Goal: Navigation & Orientation: Understand site structure

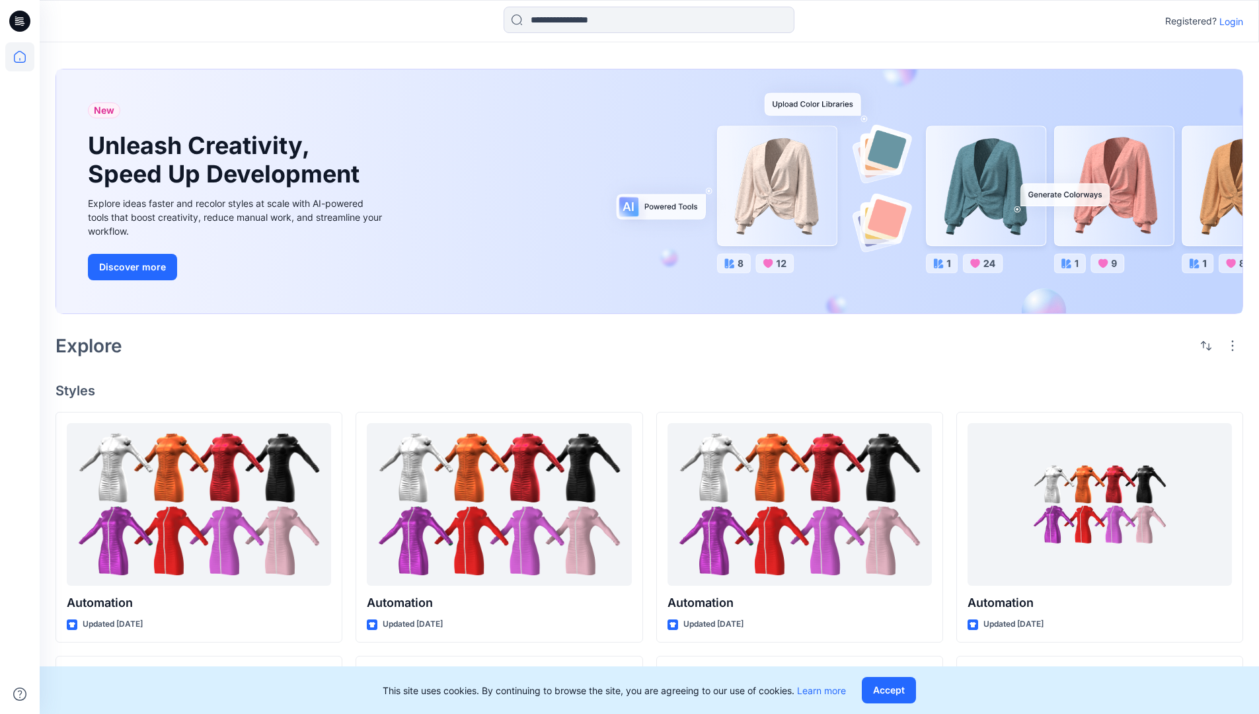
click at [1228, 21] on p "Login" at bounding box center [1231, 22] width 24 height 14
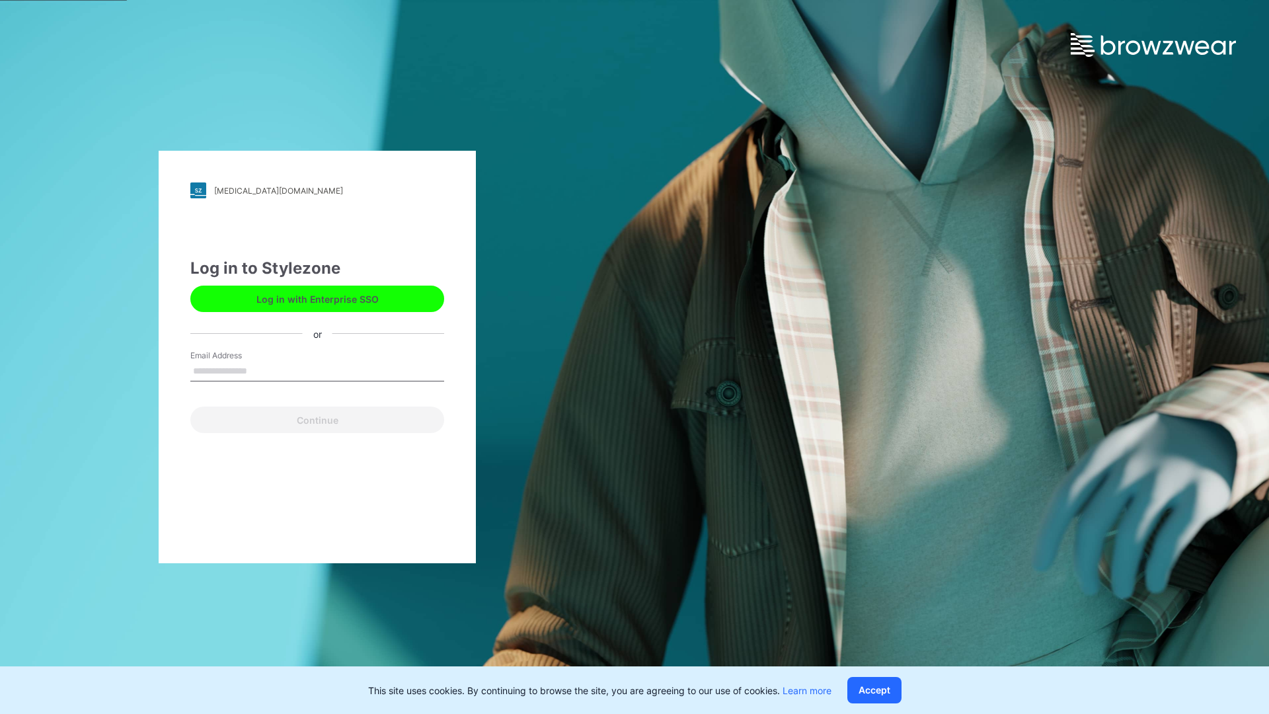
click at [261, 370] on input "Email Address" at bounding box center [317, 371] width 254 height 20
type input "**********"
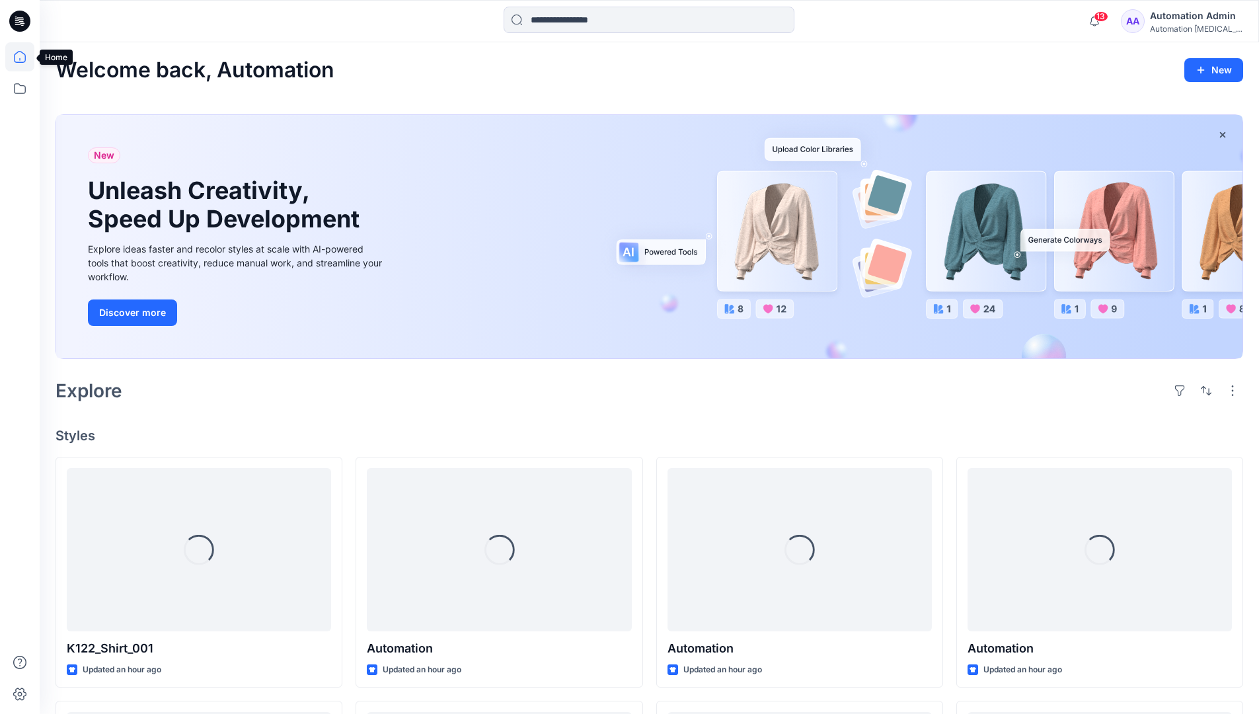
click at [25, 57] on icon at bounding box center [20, 57] width 12 height 12
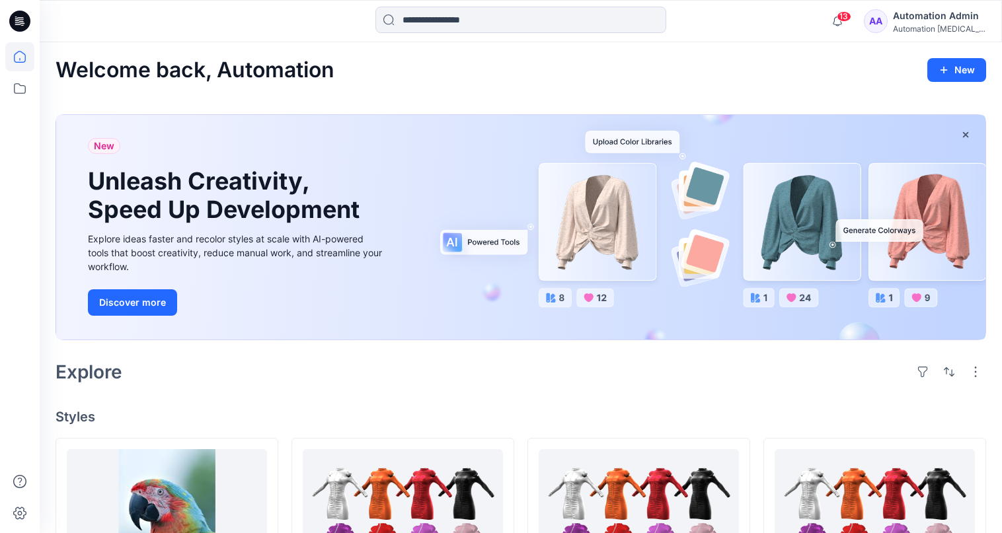
scroll to position [53, 0]
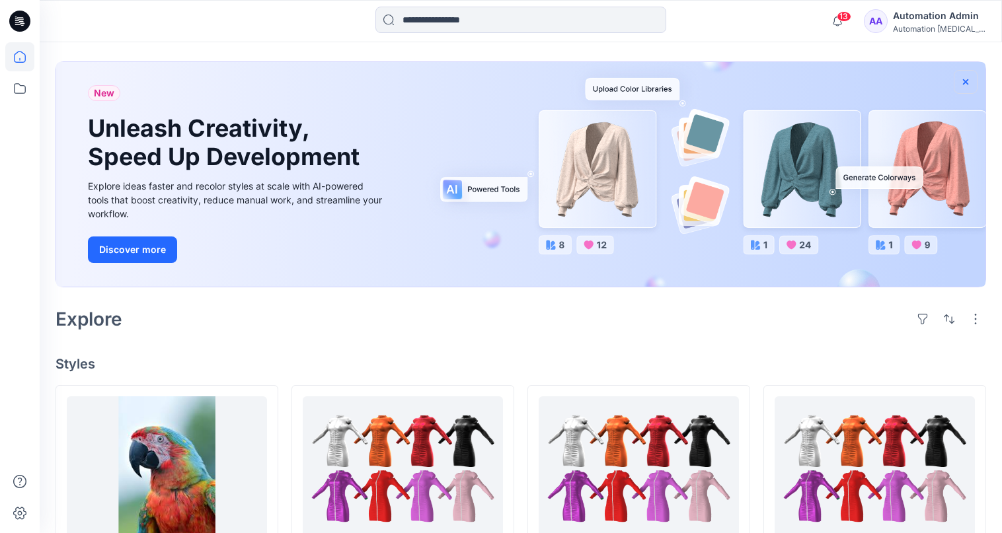
click at [965, 81] on icon "button" at bounding box center [965, 81] width 5 height 5
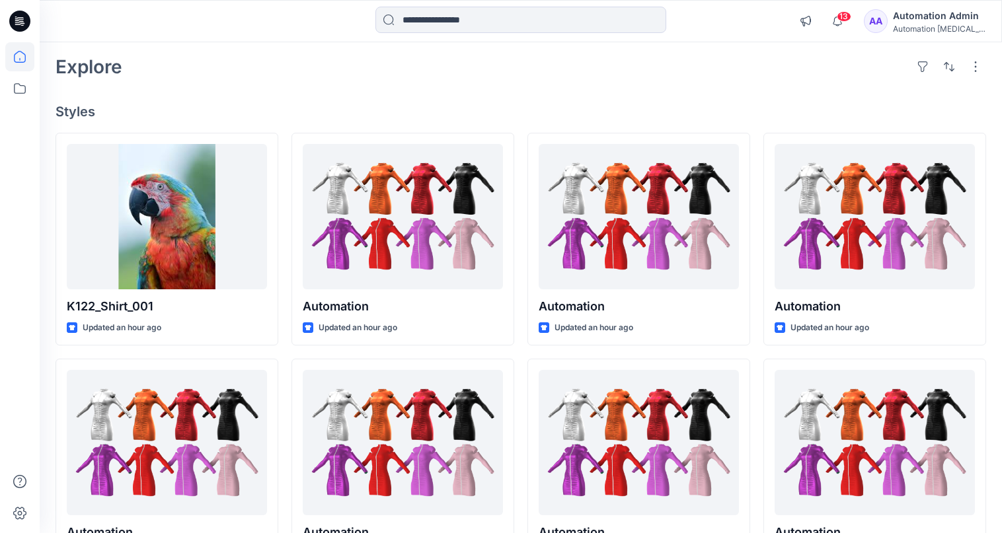
click at [944, 30] on div "Automation [MEDICAL_DATA]..." at bounding box center [939, 29] width 93 height 10
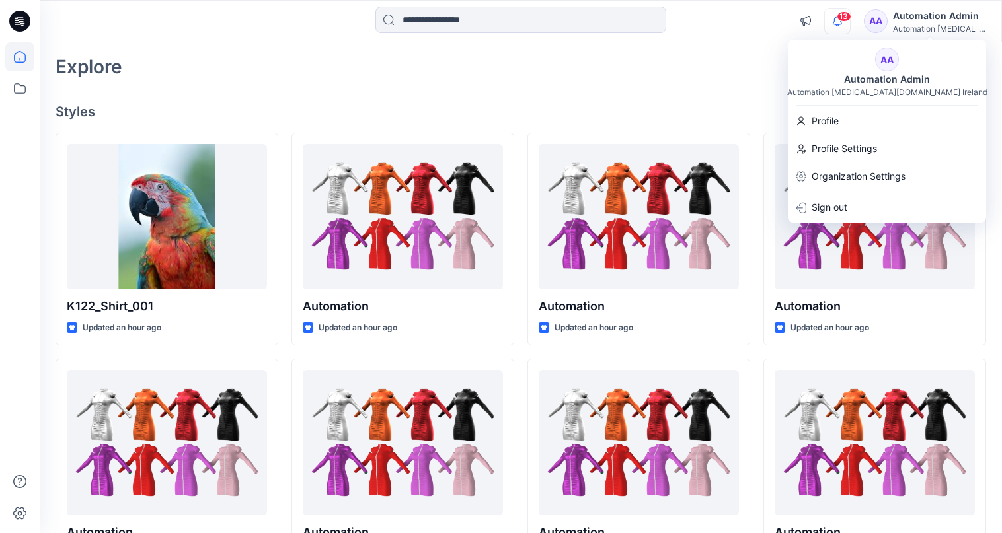
click at [842, 22] on icon "button" at bounding box center [837, 21] width 9 height 9
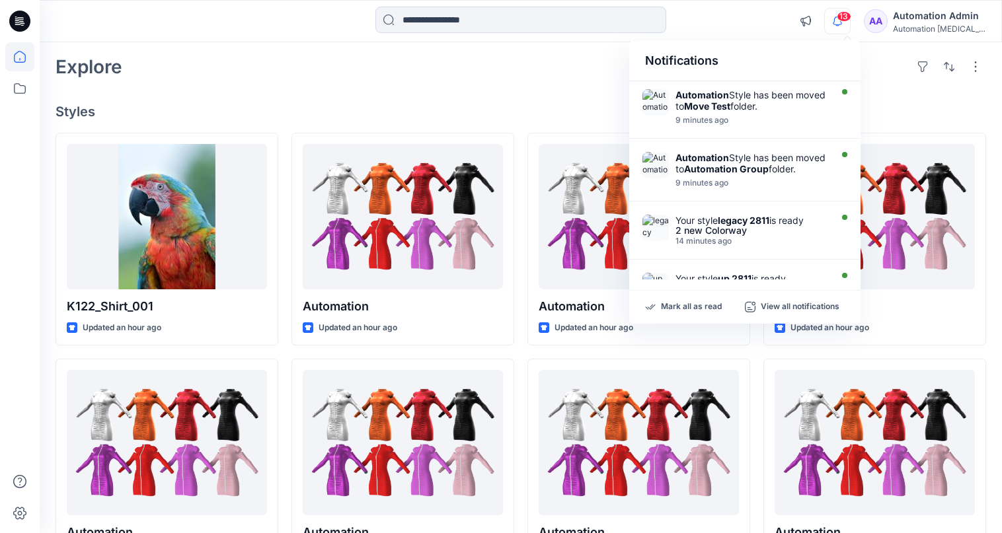
scroll to position [0, 0]
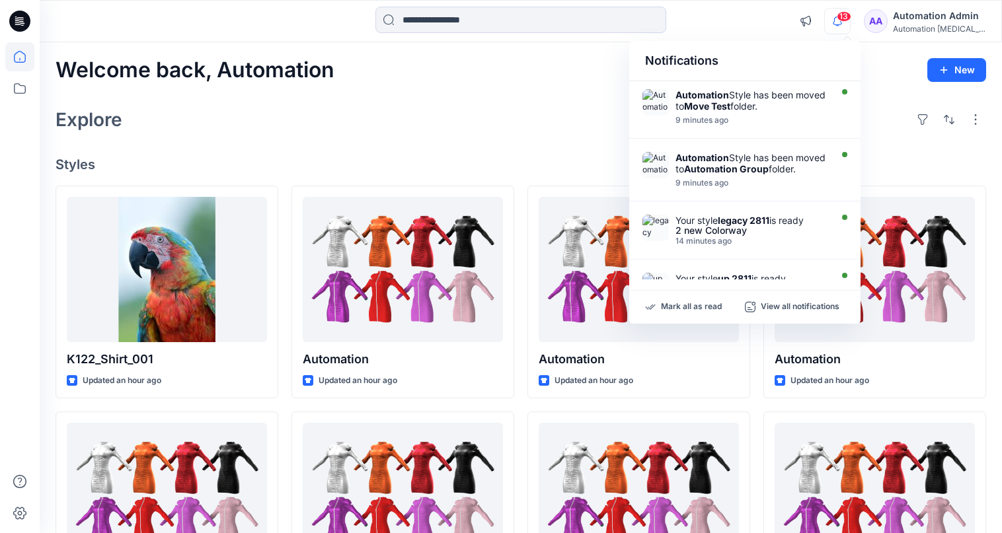
click at [655, 67] on div "Notifications" at bounding box center [744, 61] width 231 height 40
click at [524, 28] on input at bounding box center [520, 20] width 291 height 26
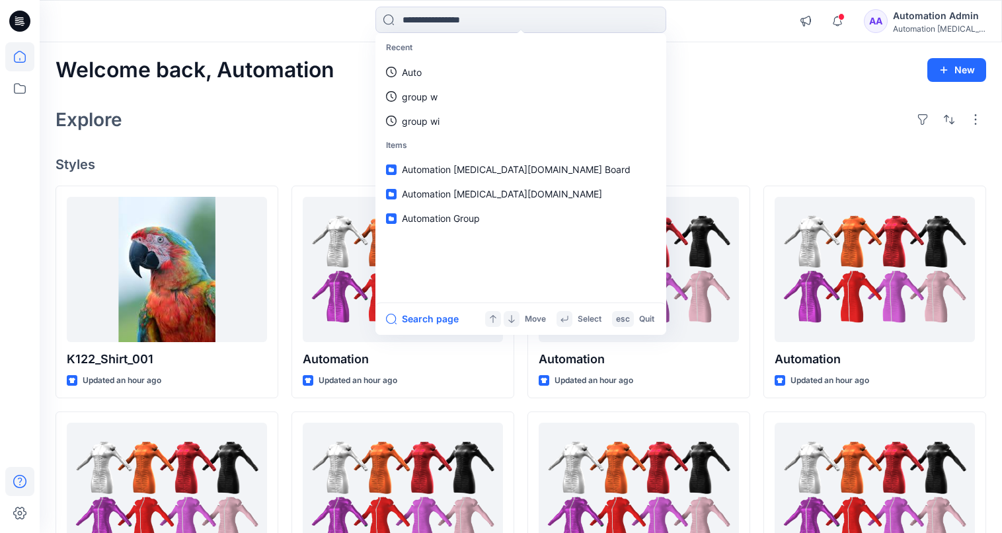
click at [17, 480] on icon at bounding box center [19, 481] width 29 height 29
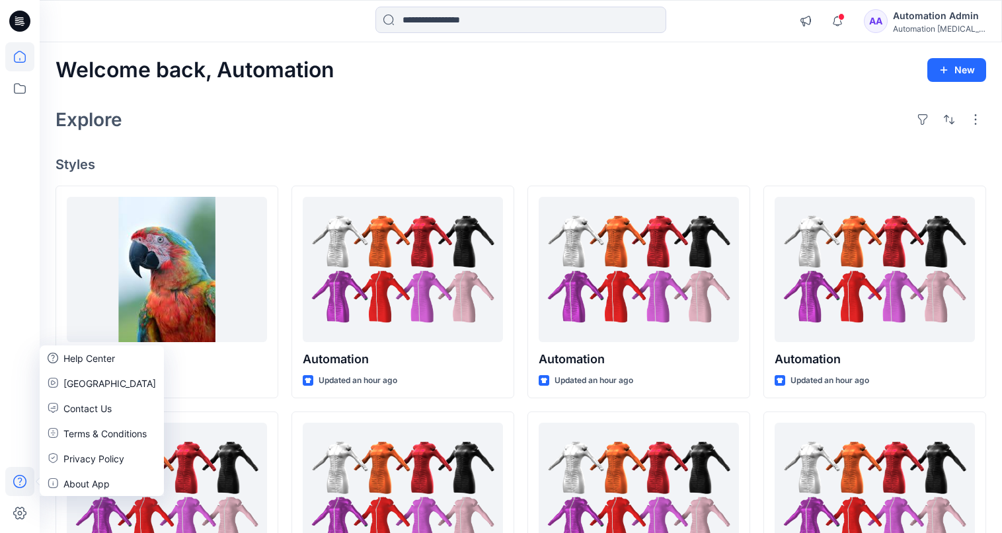
click at [239, 130] on div "Explore" at bounding box center [521, 120] width 930 height 32
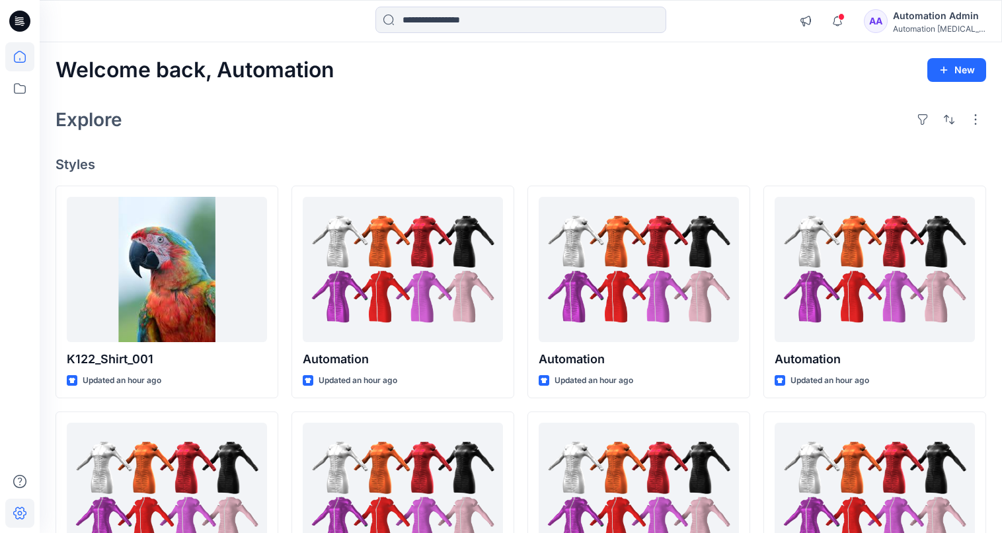
click at [26, 509] on icon at bounding box center [19, 513] width 29 height 29
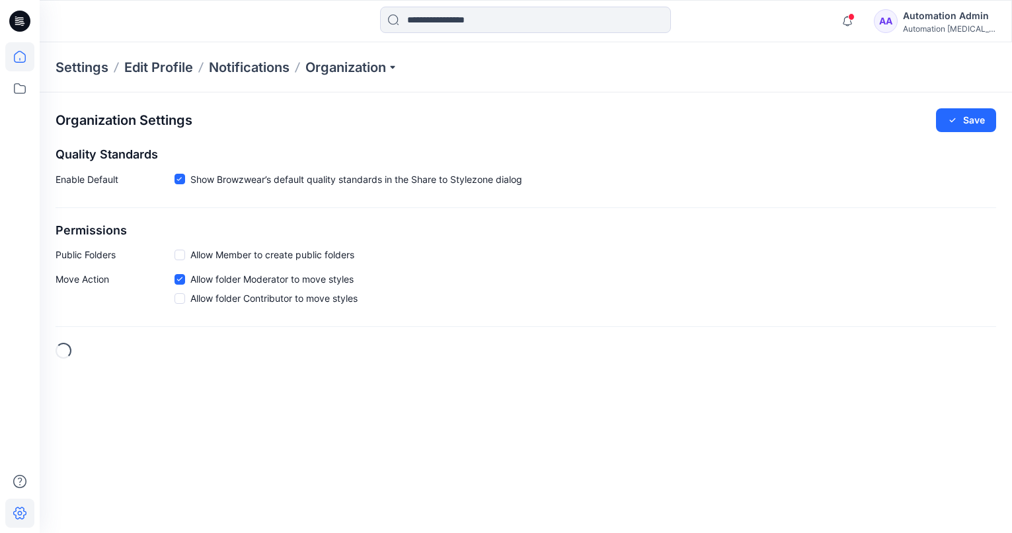
click at [27, 59] on icon at bounding box center [19, 56] width 29 height 29
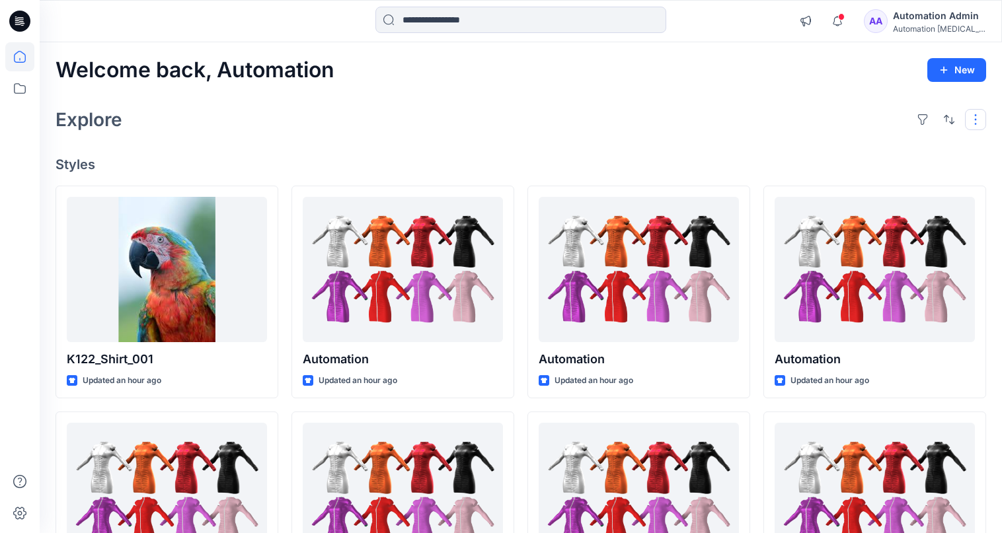
click at [973, 126] on button "button" at bounding box center [975, 119] width 21 height 21
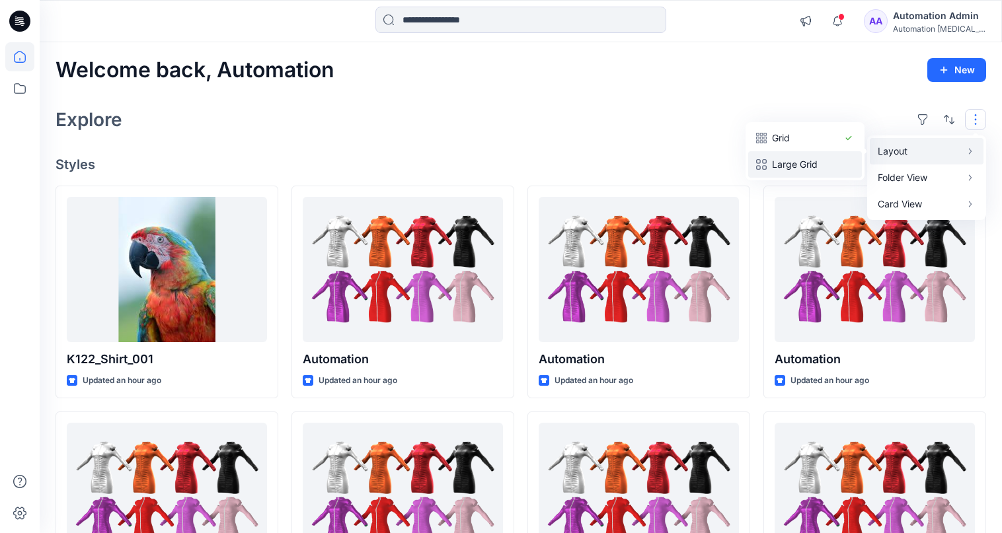
click at [818, 157] on p "Large Grid" at bounding box center [805, 165] width 66 height 16
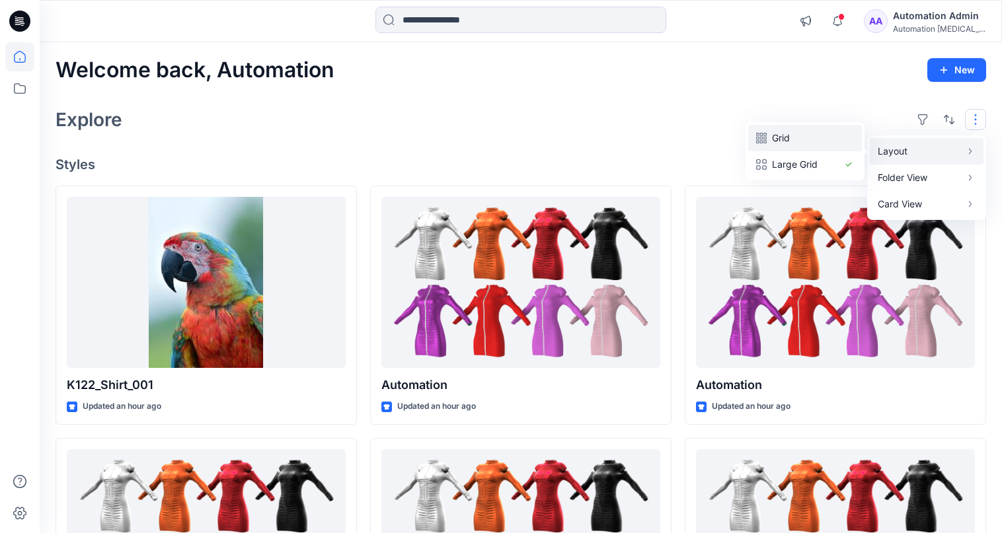
click at [789, 138] on p "Grid" at bounding box center [805, 138] width 66 height 16
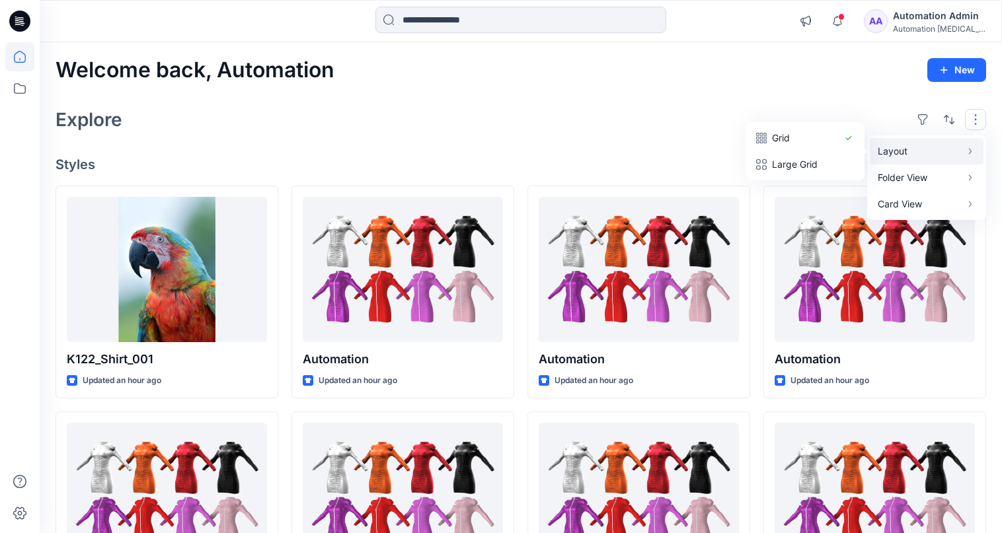
click at [976, 120] on button "button" at bounding box center [975, 119] width 21 height 21
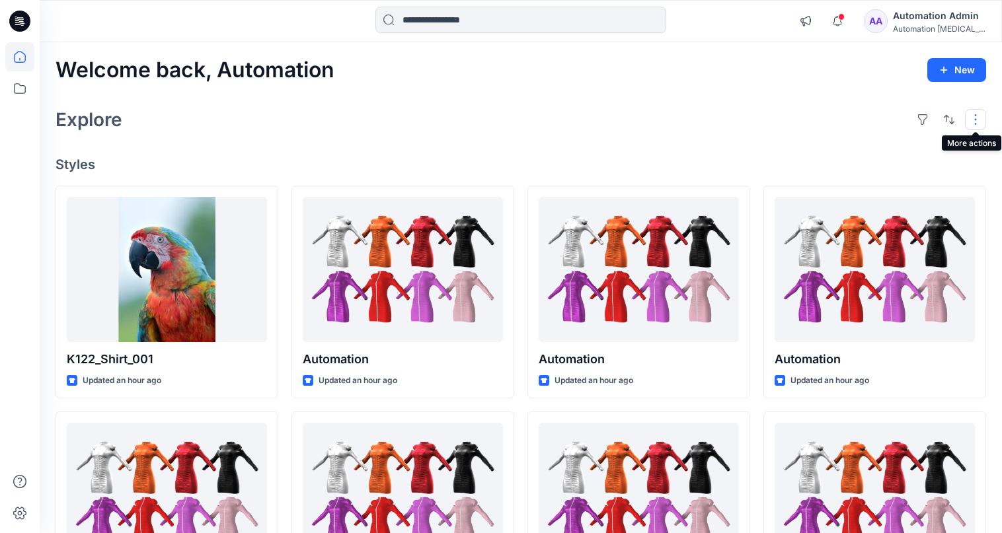
click at [969, 120] on button "button" at bounding box center [975, 119] width 21 height 21
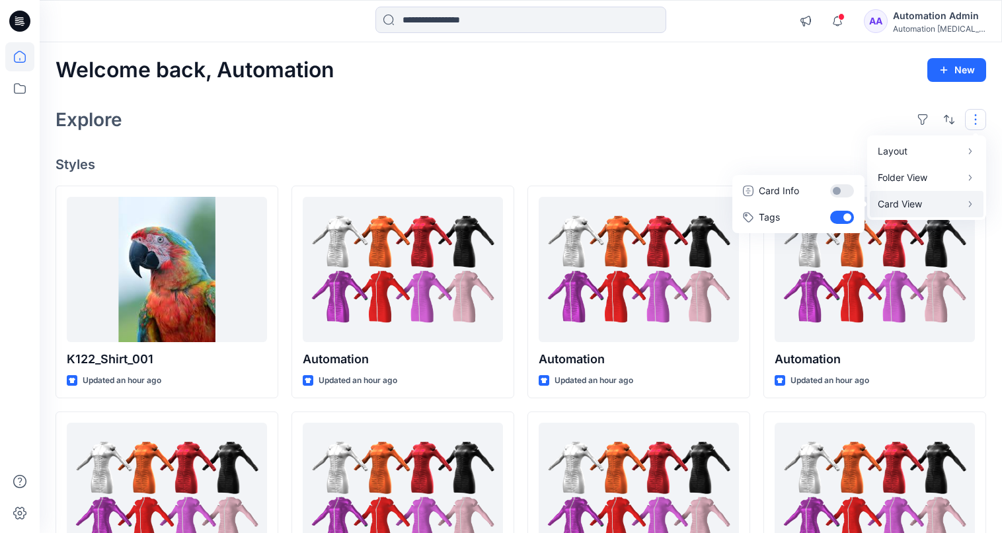
click at [932, 200] on p "Card View" at bounding box center [918, 204] width 83 height 16
click at [840, 190] on button "Card Info" at bounding box center [798, 191] width 127 height 26
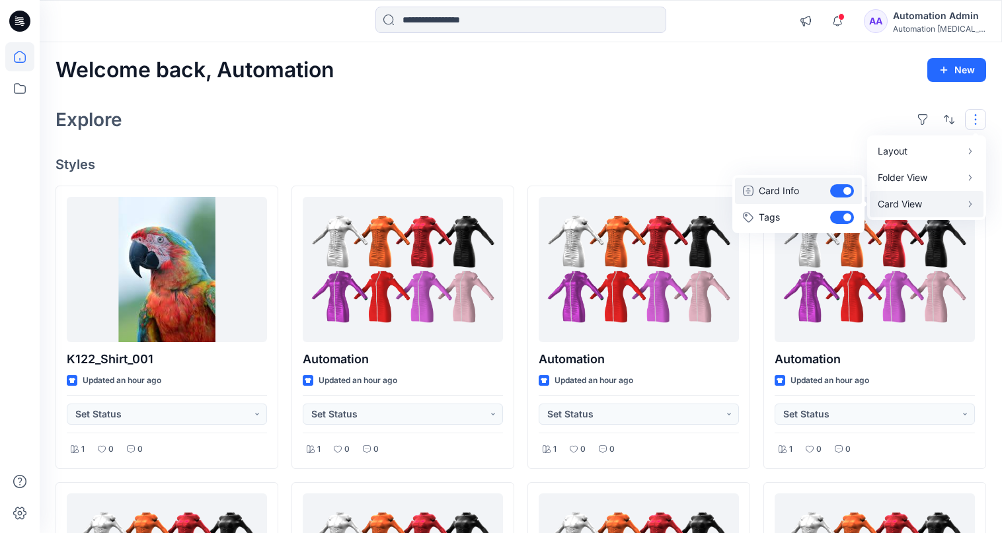
click at [840, 190] on button "Card Info" at bounding box center [798, 191] width 127 height 26
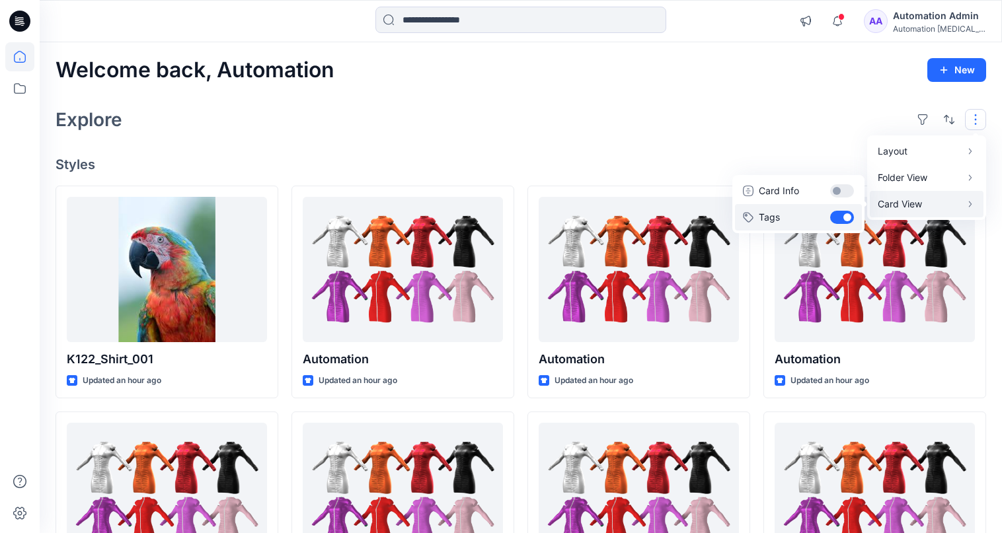
click at [842, 215] on button "Tags" at bounding box center [798, 217] width 127 height 26
click at [961, 116] on div "Layout Grid Large Grid Folder View Compact Card Card View Card Info Tags" at bounding box center [949, 119] width 74 height 21
click at [825, 119] on div "Explore" at bounding box center [521, 120] width 930 height 32
click at [965, 119] on button "button" at bounding box center [975, 119] width 21 height 21
click at [918, 203] on p "Card View" at bounding box center [918, 204] width 83 height 16
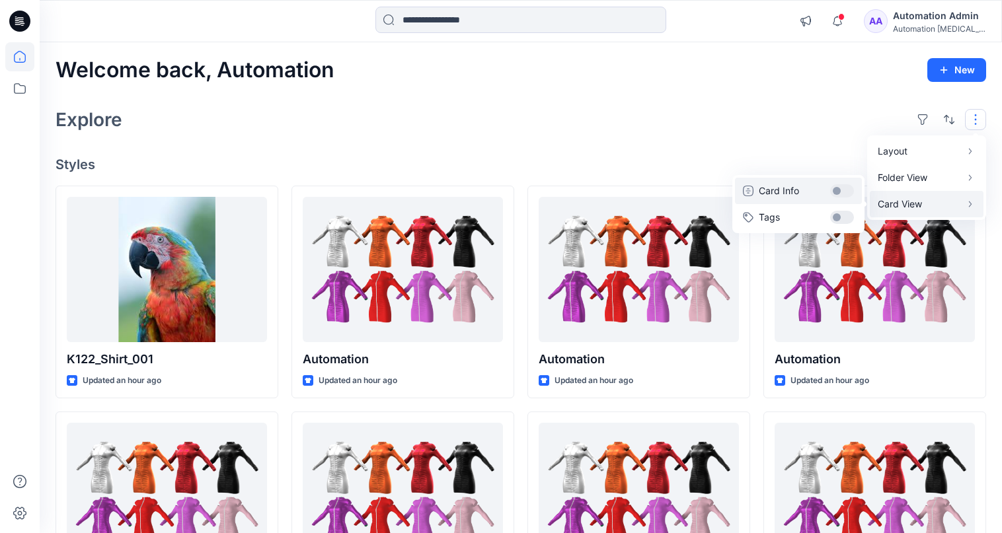
click at [843, 191] on button "Card Info" at bounding box center [798, 191] width 127 height 26
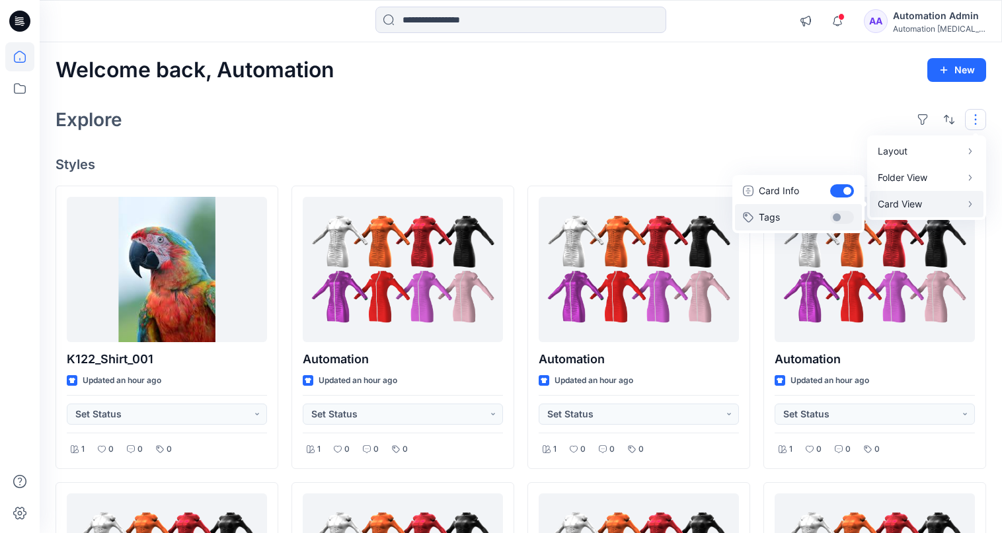
click at [843, 210] on button "Tags" at bounding box center [798, 217] width 127 height 26
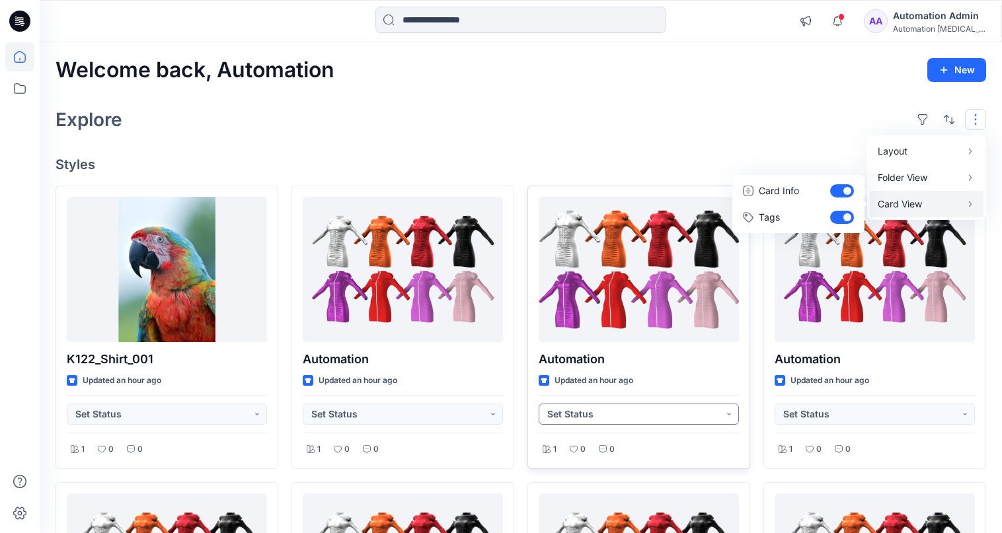
click at [728, 418] on button "Set Status" at bounding box center [639, 414] width 200 height 21
